Goal: Book appointment/travel/reservation

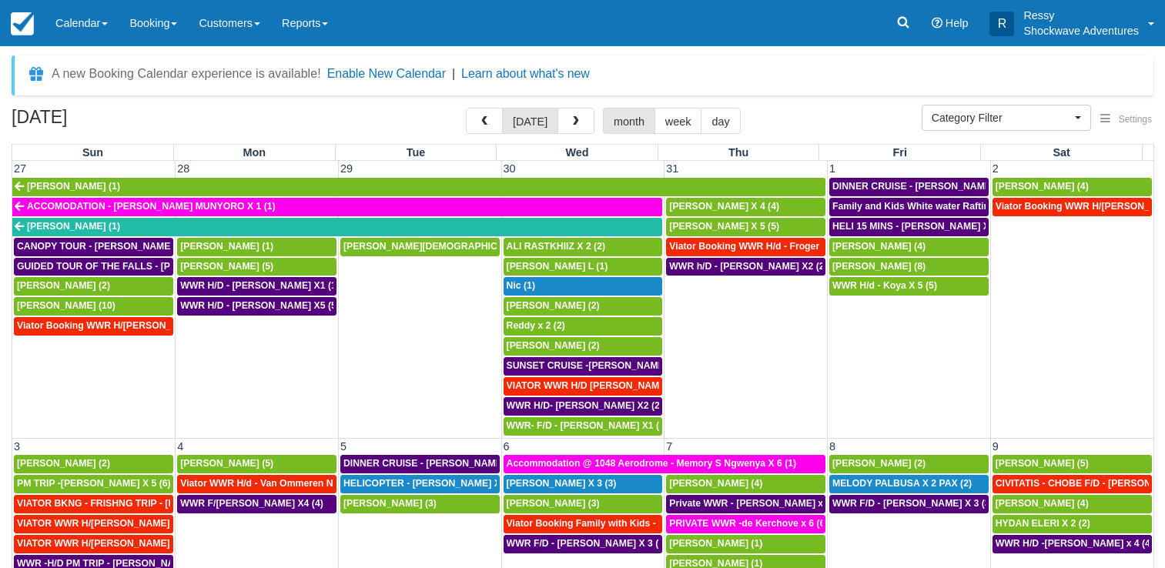
select select
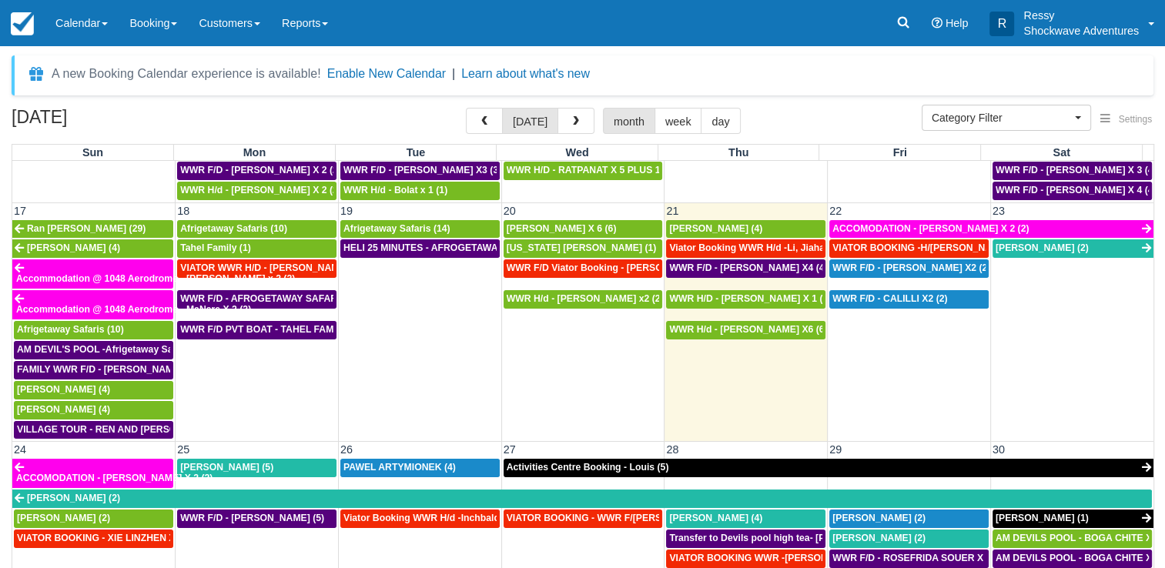
scroll to position [934, 0]
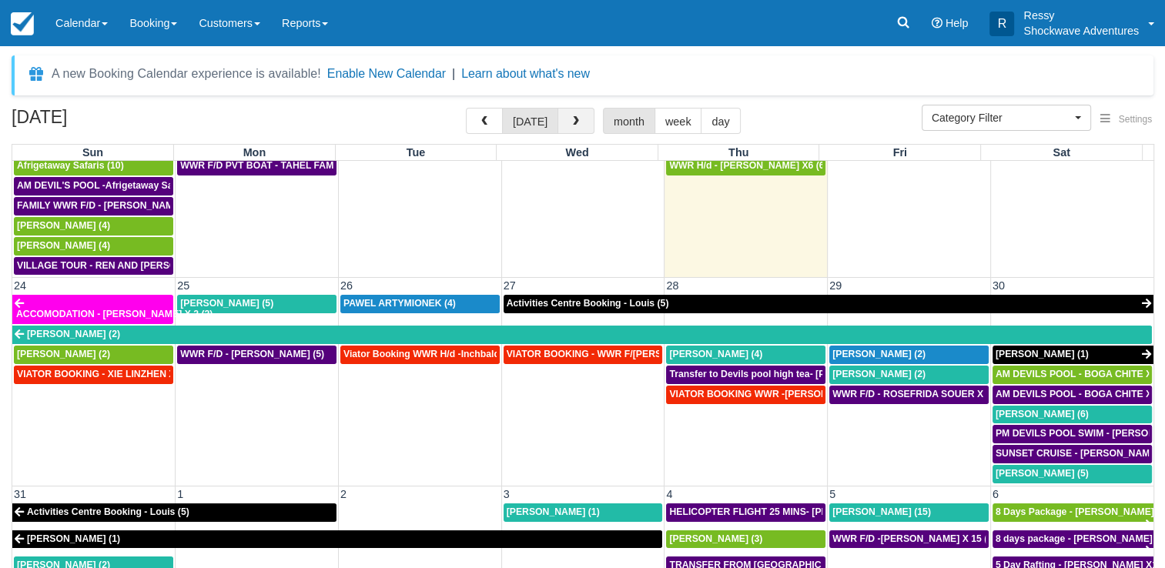
click at [568, 111] on button "button" at bounding box center [575, 121] width 37 height 26
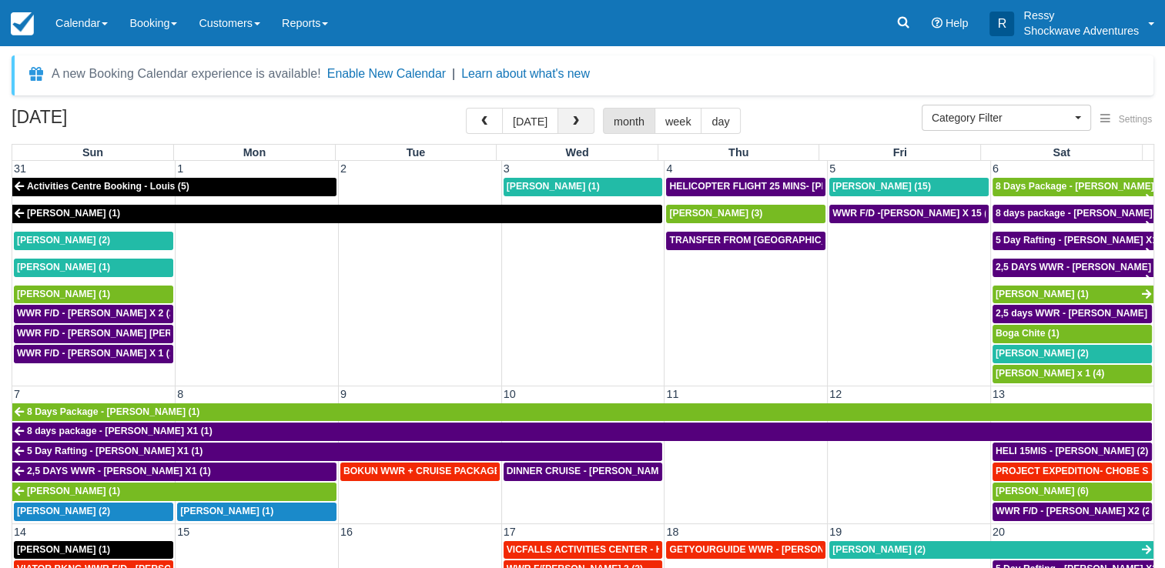
click at [572, 130] on button "button" at bounding box center [575, 121] width 37 height 26
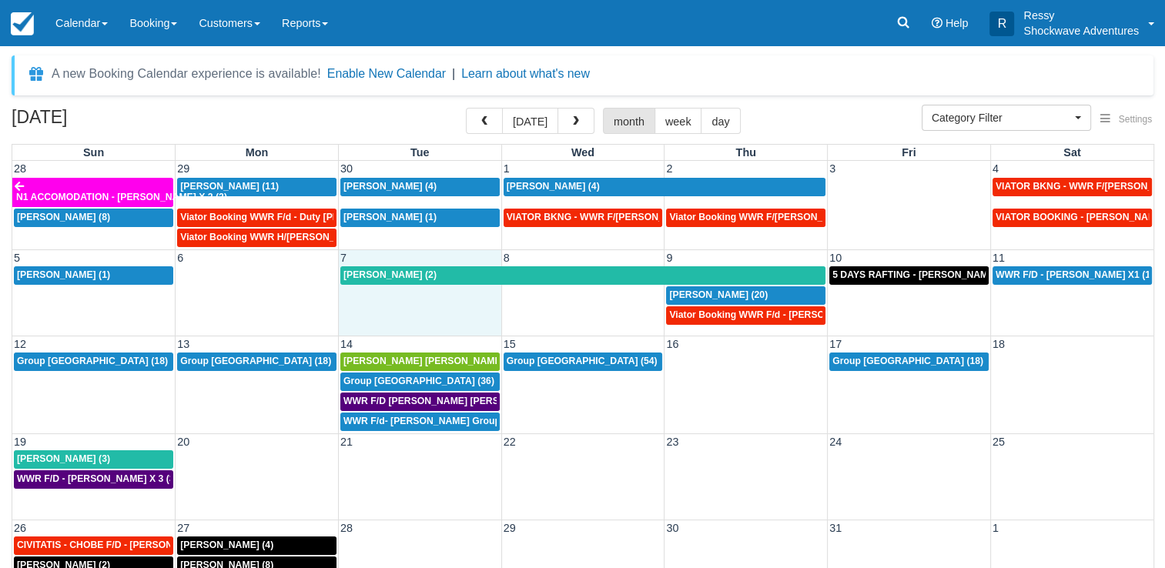
click at [406, 310] on td at bounding box center [419, 306] width 163 height 40
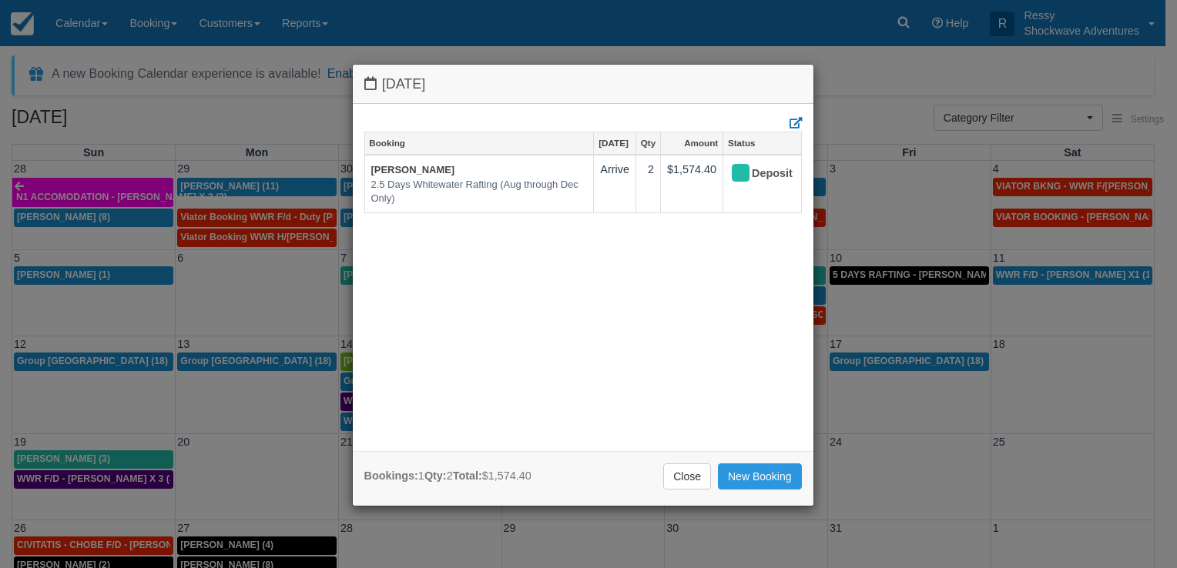
click at [293, 349] on div "[DATE] Booking [DATE] Qty Amount Status [PERSON_NAME] 2.5 Days Whitewater Rafti…" at bounding box center [588, 284] width 1177 height 568
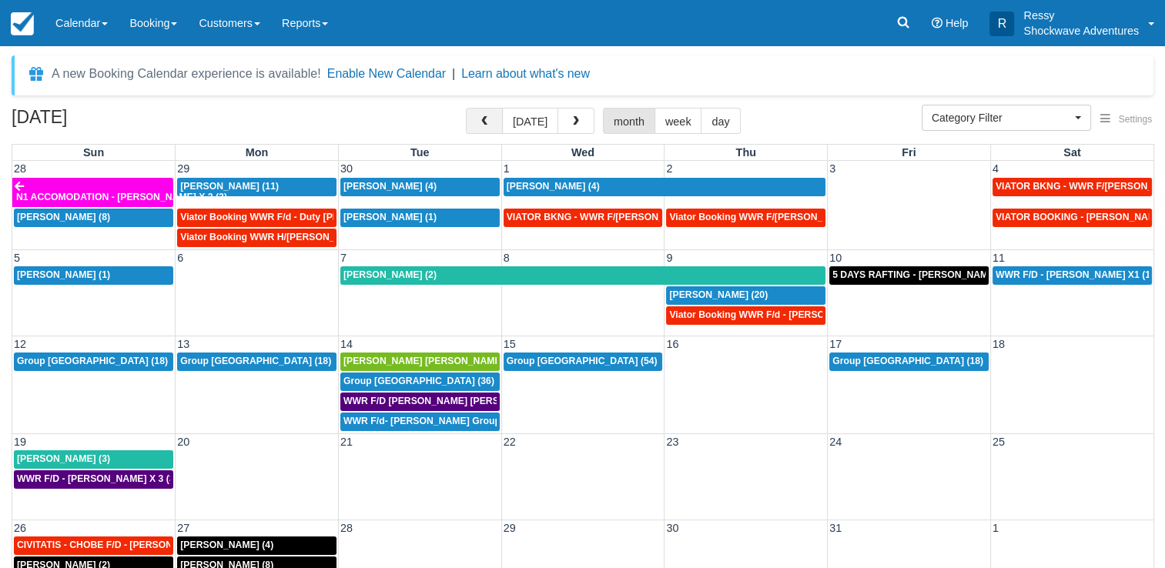
click at [484, 116] on span "button" at bounding box center [484, 121] width 11 height 11
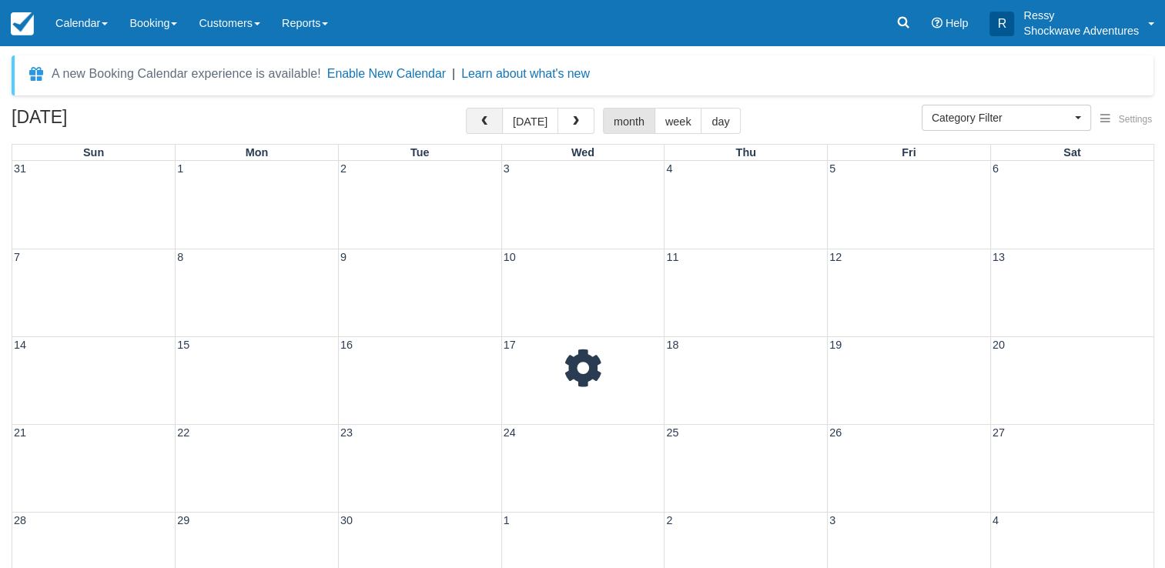
click at [483, 116] on span "button" at bounding box center [484, 121] width 11 height 11
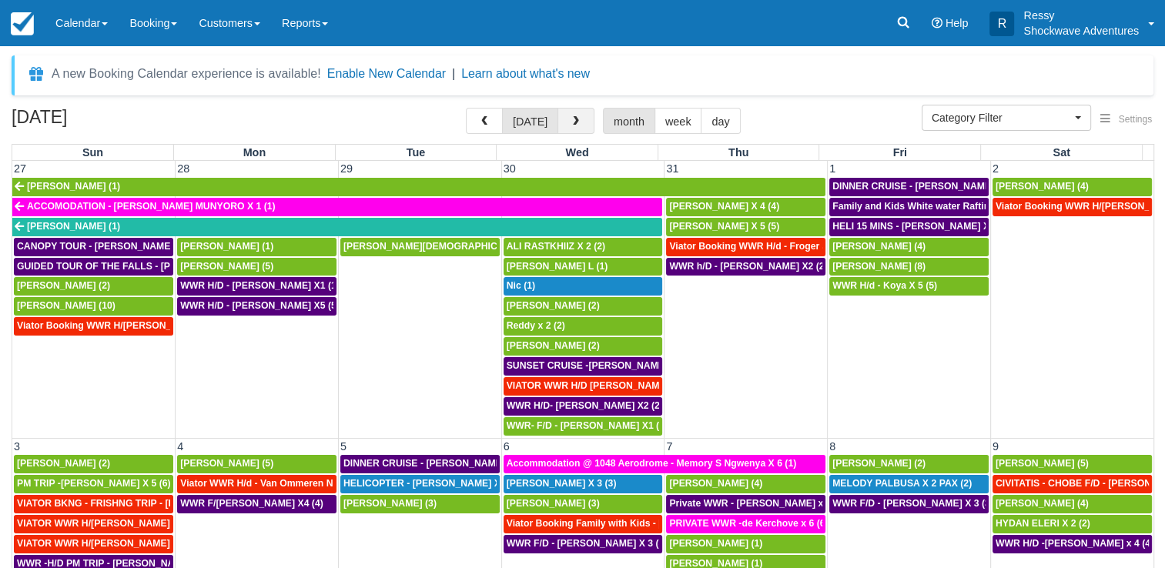
click at [562, 117] on button "button" at bounding box center [575, 121] width 37 height 26
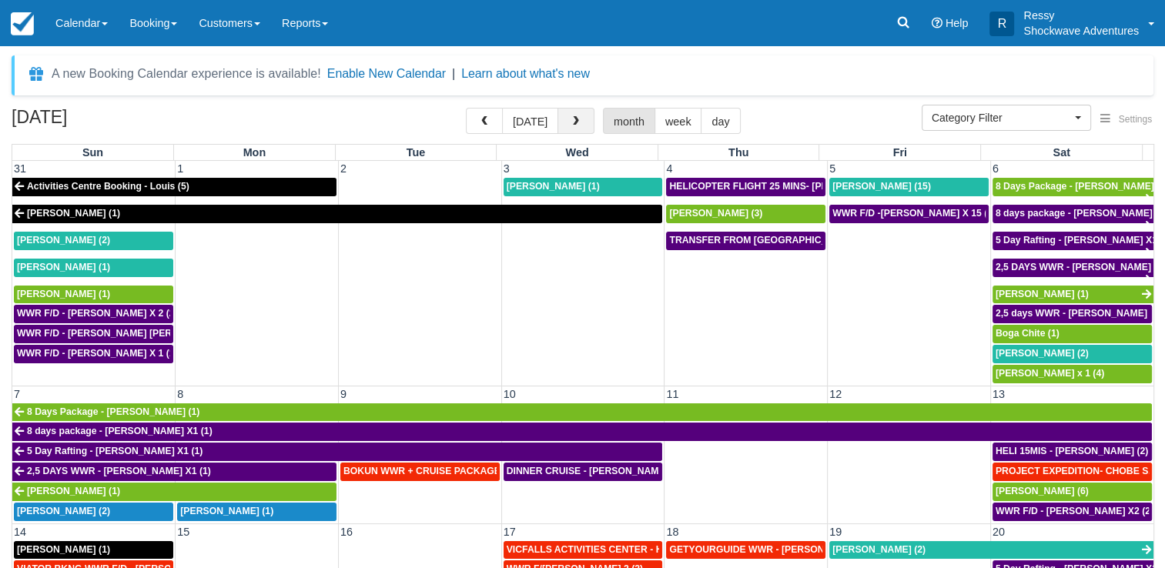
click at [564, 117] on button "button" at bounding box center [575, 121] width 37 height 26
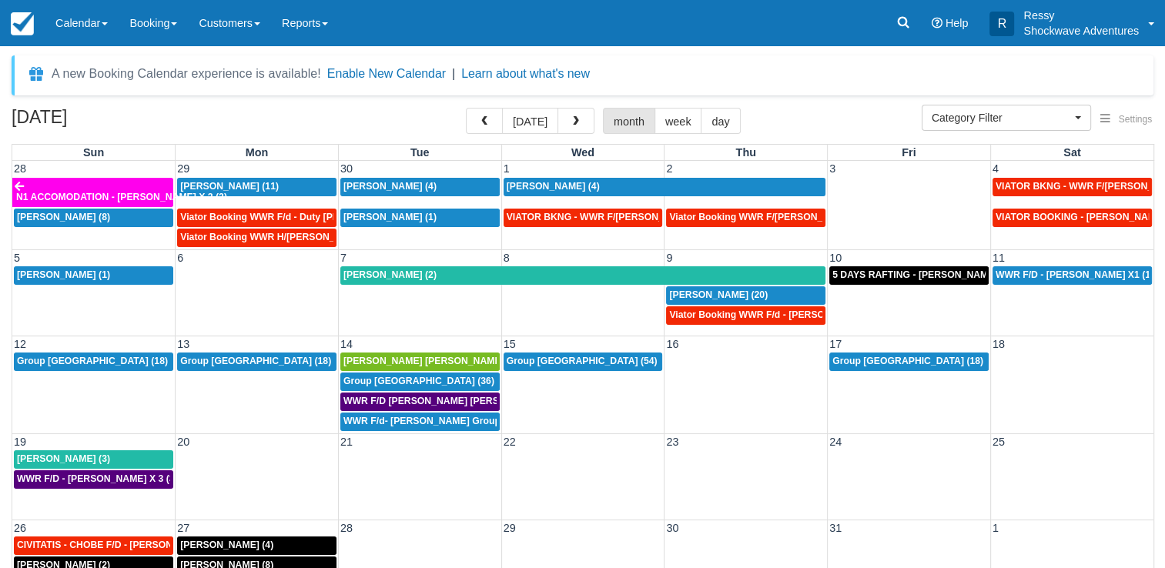
click at [420, 459] on td at bounding box center [419, 470] width 163 height 40
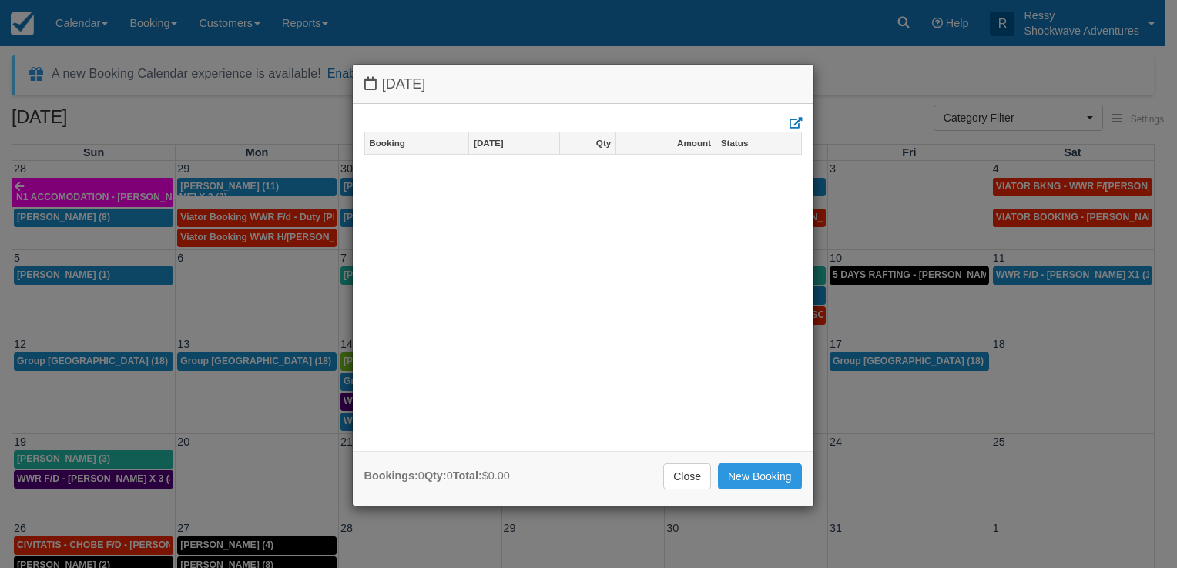
click at [95, 255] on div "[DATE] Booking [DATE] Qty Amount Status Bookings: 0 Qty: 0 Total: $0.00 Close N…" at bounding box center [588, 284] width 1177 height 568
